Goal: Transaction & Acquisition: Subscribe to service/newsletter

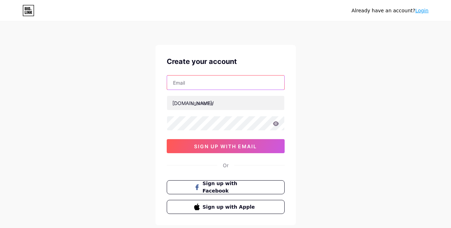
click at [191, 83] on input "text" at bounding box center [225, 82] width 117 height 14
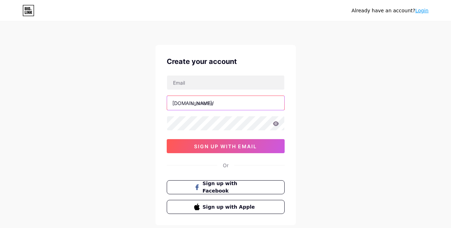
click at [215, 99] on input "text" at bounding box center [225, 103] width 117 height 14
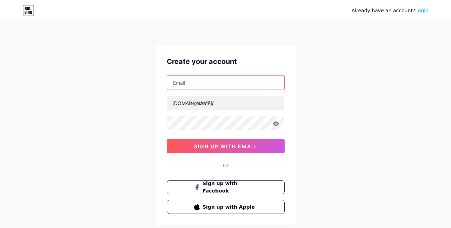
click at [205, 85] on input "text" at bounding box center [225, 82] width 117 height 14
type input "[EMAIL_ADDRESS][DOMAIN_NAME]"
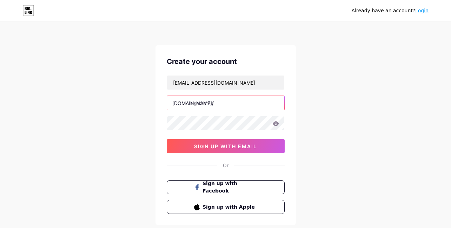
click at [219, 100] on input "text" at bounding box center [225, 103] width 117 height 14
paste input "deepcleaningau"
type input "deepcleaningau"
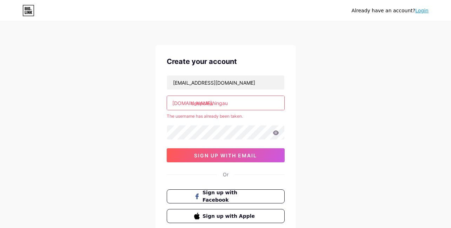
click at [116, 121] on div "Already have an account? Login Create your account [EMAIL_ADDRESS][DOMAIN_NAME]…" at bounding box center [225, 139] width 451 height 278
click at [423, 11] on link "Login" at bounding box center [421, 11] width 13 height 6
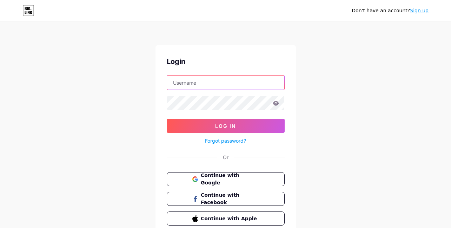
type input "[EMAIL_ADDRESS][DOMAIN_NAME]"
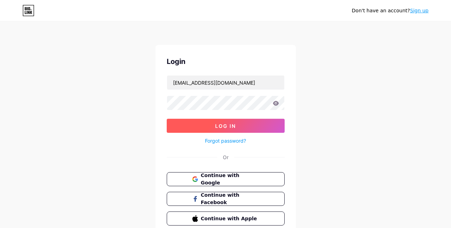
click at [207, 124] on button "Log In" at bounding box center [226, 126] width 118 height 14
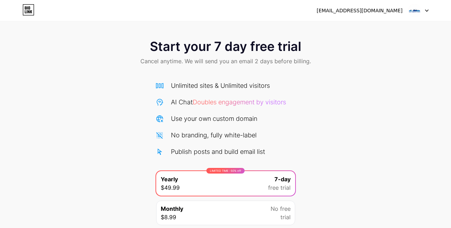
click at [413, 10] on img at bounding box center [414, 10] width 13 height 13
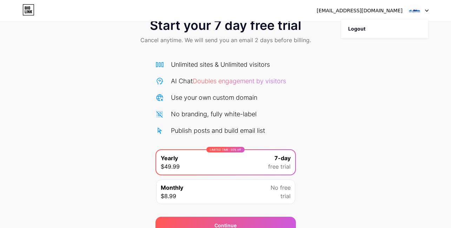
scroll to position [55, 0]
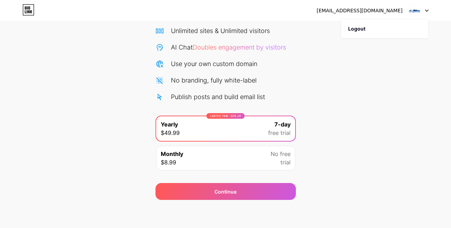
click at [226, 202] on div "[EMAIL_ADDRESS][DOMAIN_NAME] Logout Link Copied Start your 7 day free trial Can…" at bounding box center [225, 86] width 451 height 283
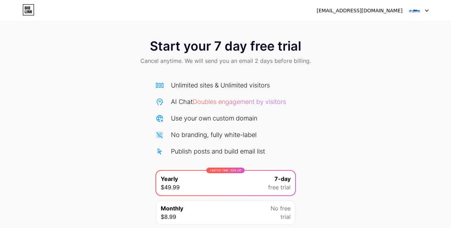
scroll to position [0, 0]
click at [25, 14] on icon at bounding box center [28, 9] width 12 height 11
click at [236, 49] on span "Start your 7 day free trial" at bounding box center [225, 46] width 151 height 14
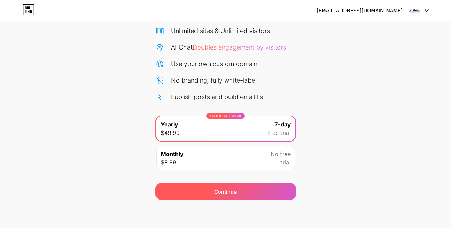
click at [211, 185] on div "Continue" at bounding box center [226, 191] width 140 height 17
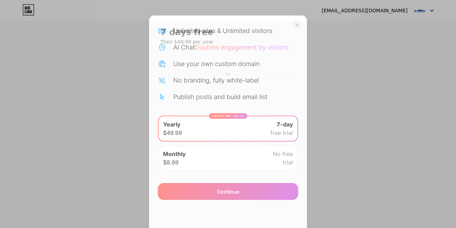
click at [296, 28] on div at bounding box center [297, 25] width 13 height 13
